Goal: Find specific page/section: Find specific page/section

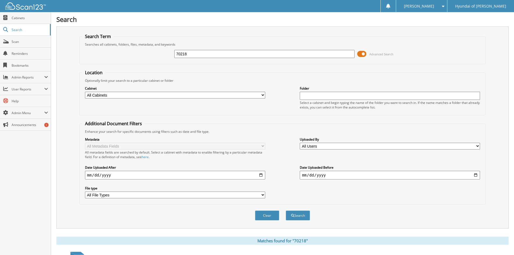
drag, startPoint x: 195, startPoint y: 52, endPoint x: 118, endPoint y: 49, distance: 76.7
click at [118, 49] on div "70218 Advanced Search" at bounding box center [282, 54] width 400 height 15
type input "70087"
click at [286, 210] on button "Search" at bounding box center [298, 215] width 24 height 10
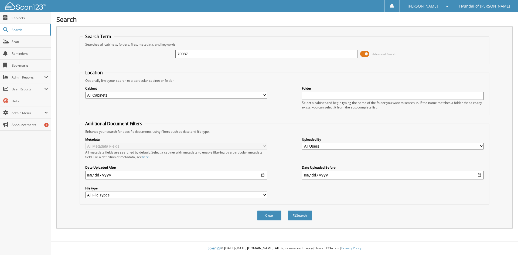
type input "70087"
click at [288, 210] on button "Search" at bounding box center [300, 215] width 24 height 10
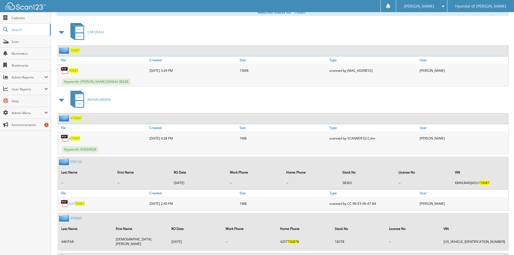
scroll to position [243, 0]
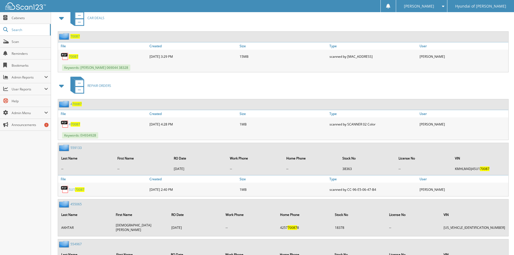
click at [73, 56] on span "70087" at bounding box center [73, 56] width 9 height 5
